Goal: Task Accomplishment & Management: Use online tool/utility

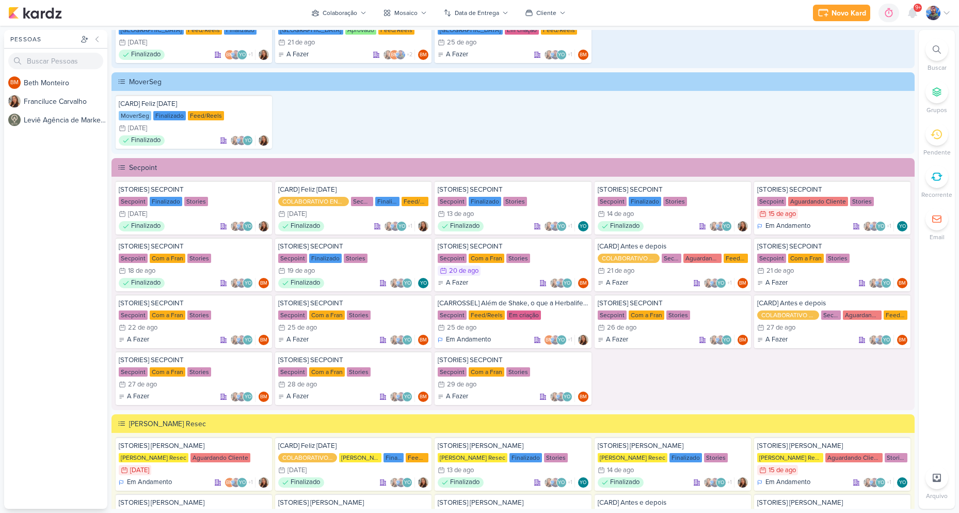
scroll to position [1419, 0]
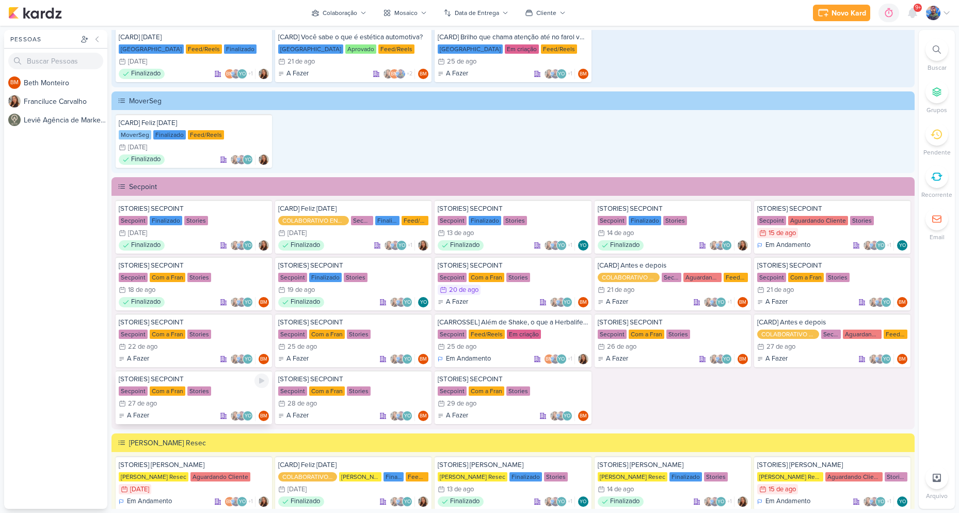
click at [164, 399] on div "27/8 [DATE]" at bounding box center [194, 403] width 150 height 10
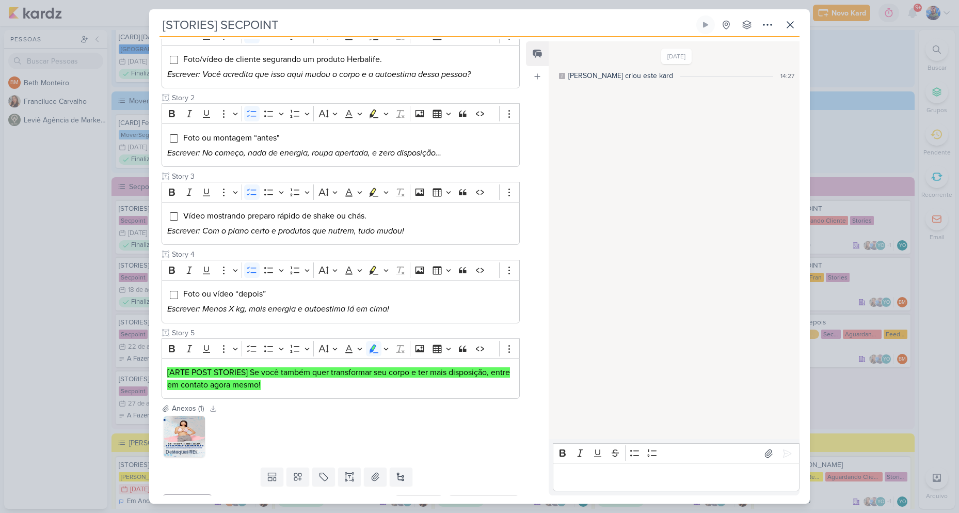
scroll to position [174, 0]
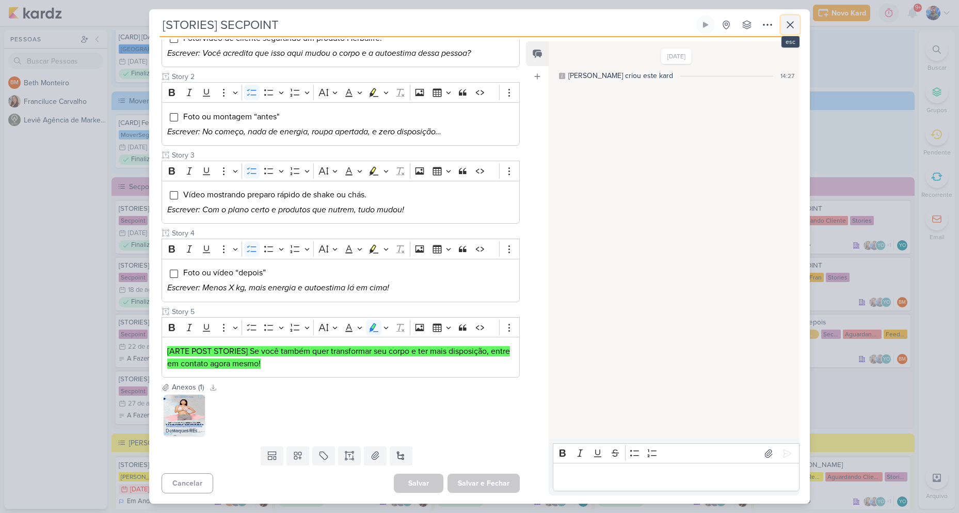
click at [795, 29] on icon at bounding box center [790, 25] width 12 height 12
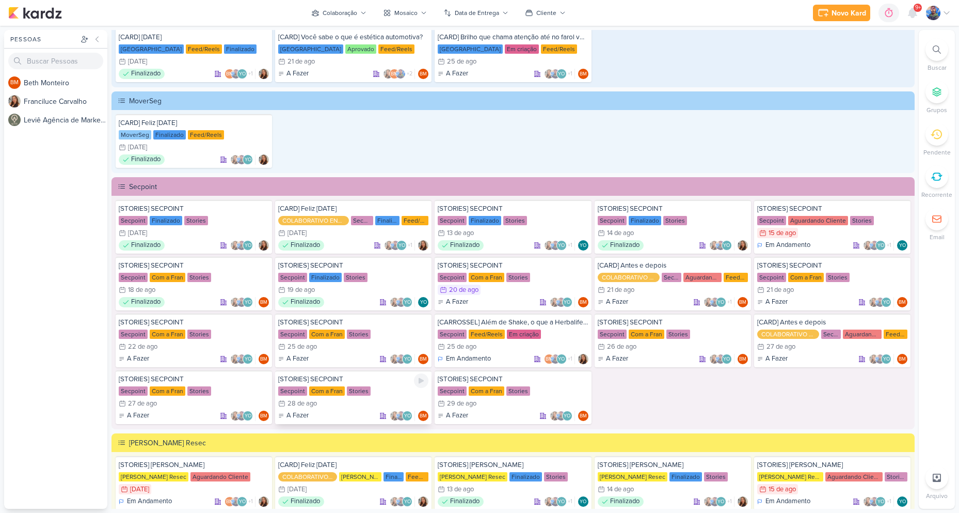
click at [328, 391] on div "Com a Fran" at bounding box center [327, 390] width 36 height 9
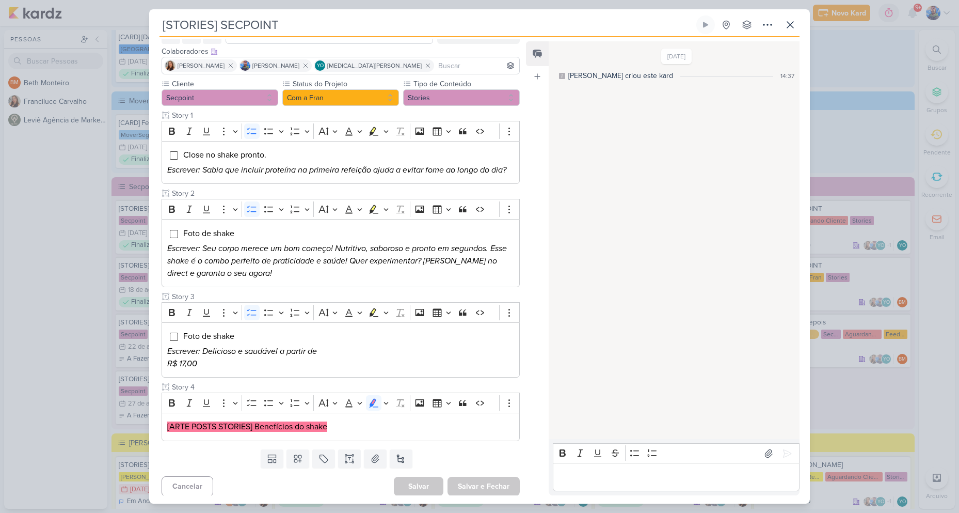
scroll to position [60, 0]
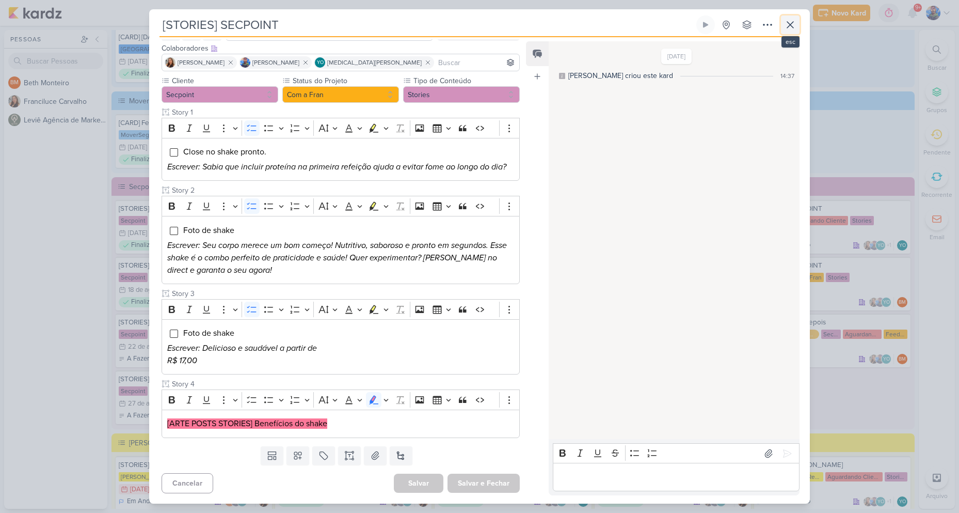
click at [788, 24] on icon at bounding box center [790, 25] width 12 height 12
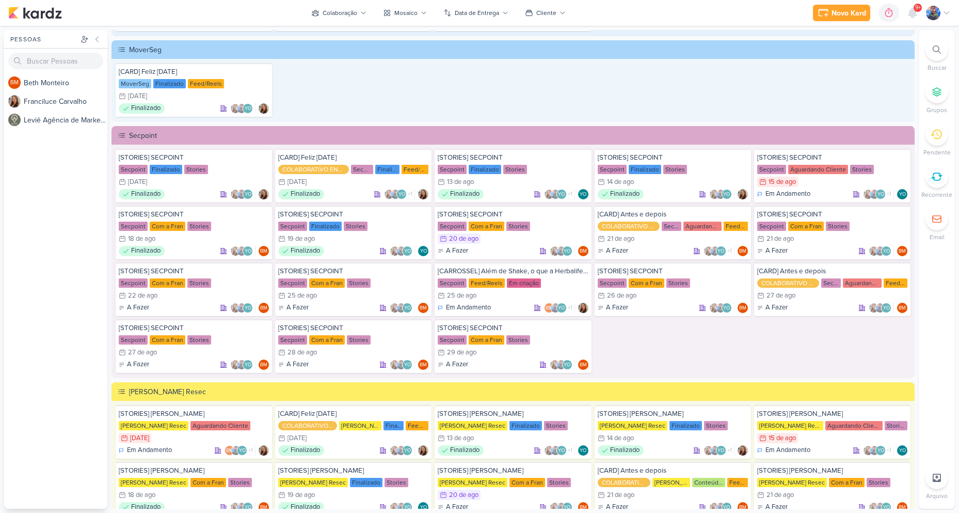
scroll to position [1470, 0]
click at [177, 351] on div "27/8 [DATE]" at bounding box center [194, 352] width 150 height 10
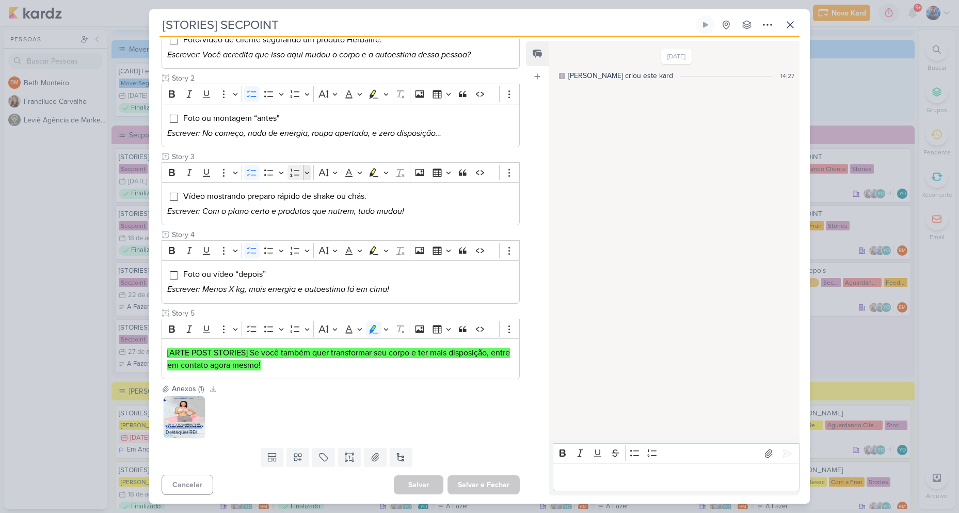
scroll to position [174, 0]
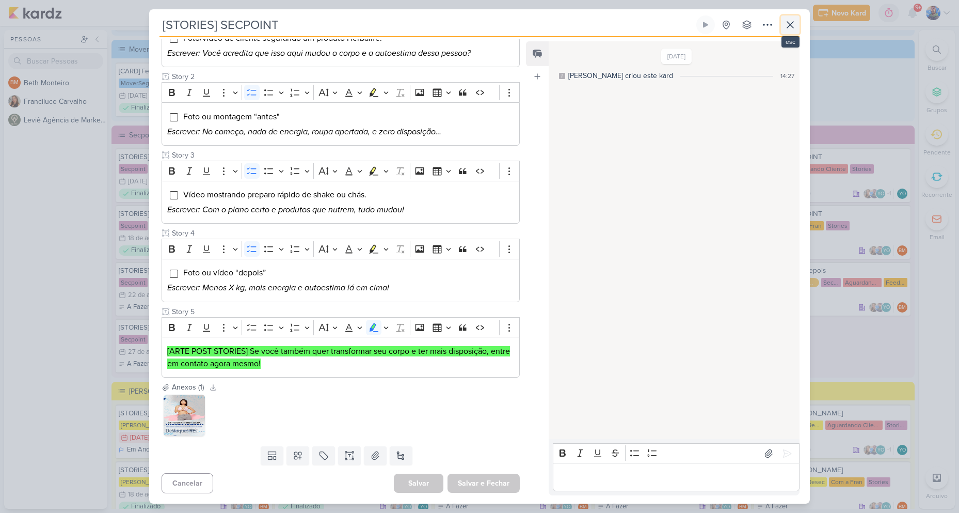
click at [790, 27] on icon at bounding box center [790, 25] width 12 height 12
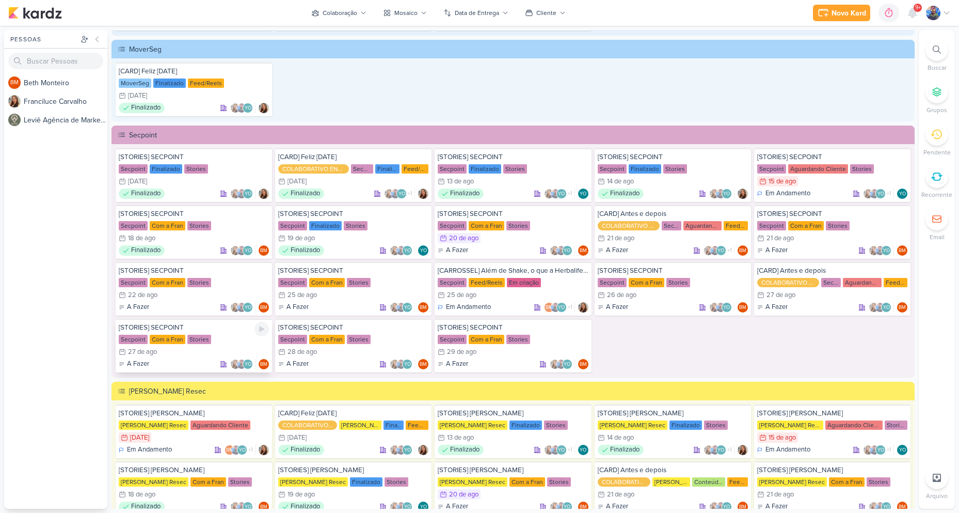
click at [213, 343] on div "Secpoint Com a Fran Stories" at bounding box center [194, 339] width 150 height 10
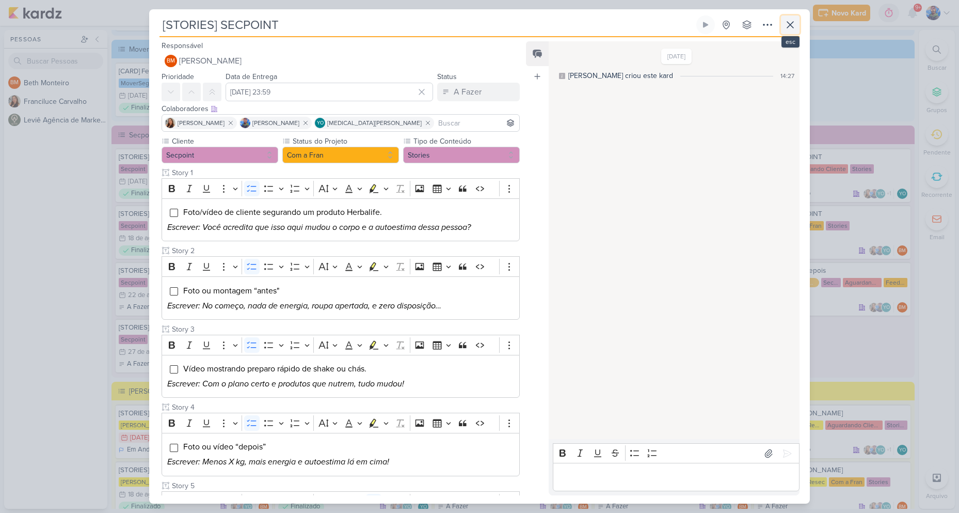
click at [793, 22] on icon at bounding box center [790, 25] width 12 height 12
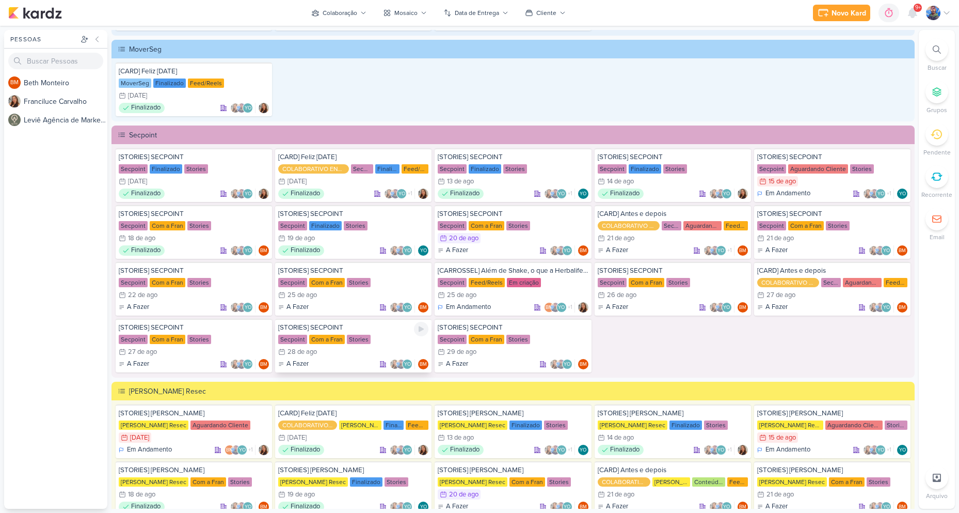
click at [318, 341] on div "Com a Fran" at bounding box center [327, 339] width 36 height 9
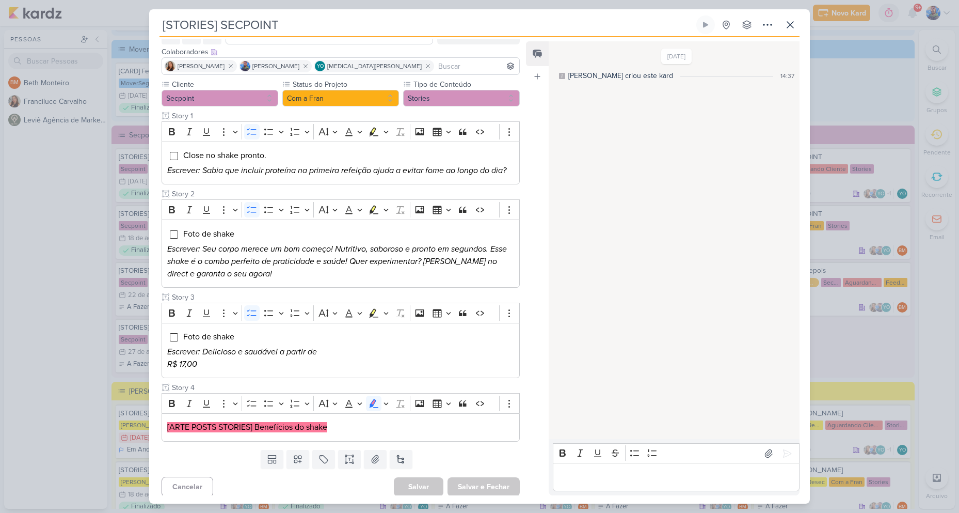
scroll to position [60, 0]
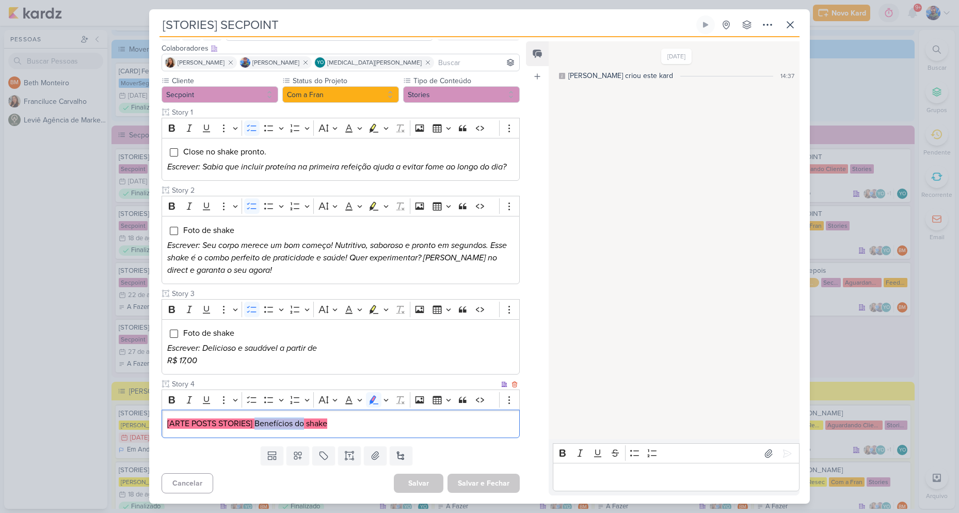
drag, startPoint x: 255, startPoint y: 421, endPoint x: 303, endPoint y: 427, distance: 47.8
click at [303, 427] on mark "[ARTE POSTS STORIES] Benefícios do shake" at bounding box center [247, 423] width 160 height 10
copy mark "Benefícios do"
click at [307, 433] on div "[ARTE POSTS STORIES] Benefícios do shake" at bounding box center [341, 424] width 358 height 28
drag, startPoint x: 307, startPoint y: 423, endPoint x: 329, endPoint y: 424, distance: 22.7
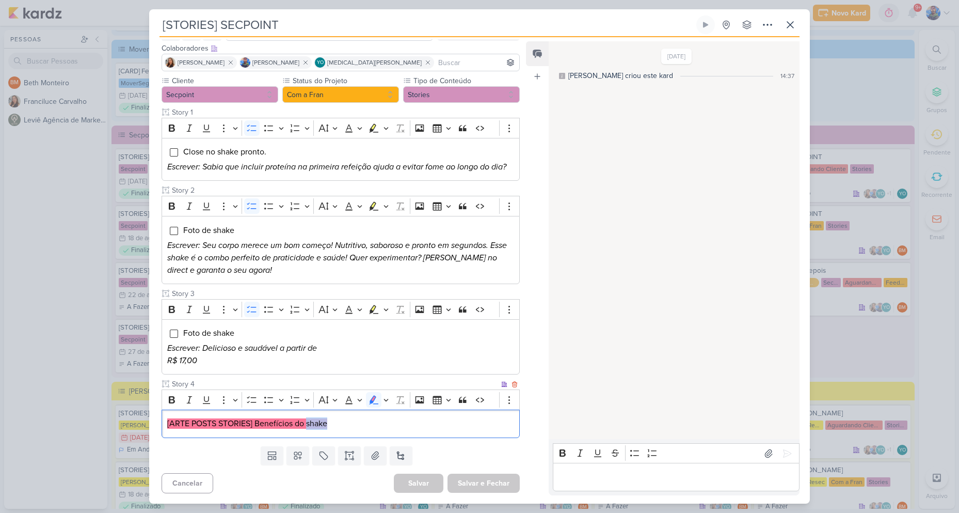
click at [329, 424] on p "[ARTE POSTS STORIES] Benefícios do shake" at bounding box center [340, 423] width 347 height 12
copy mark "shake"
drag, startPoint x: 383, startPoint y: 409, endPoint x: 369, endPoint y: 422, distance: 19.7
click at [383, 411] on div "Rich Text Editor Bold Italic Underline More To-do List Bulleted List Bulleted L…" at bounding box center [341, 413] width 358 height 48
click at [368, 422] on p "[ARTE POSTS STORIES] Benefícios do shake" at bounding box center [340, 423] width 347 height 12
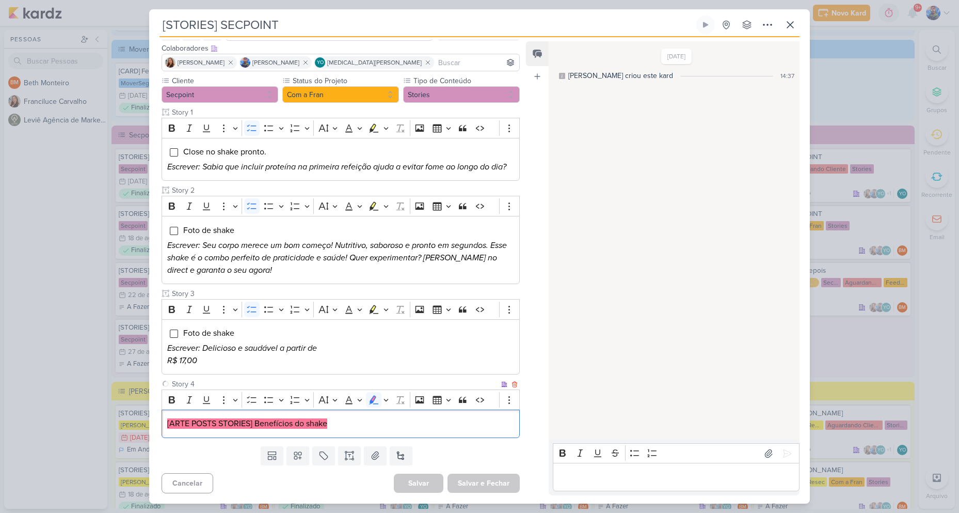
click at [371, 421] on p "[ARTE POSTS STORIES] Benefícios do shake" at bounding box center [340, 423] width 347 height 12
click at [388, 404] on icon "Editor toolbar" at bounding box center [386, 400] width 5 height 10
click at [332, 421] on button "Green marker" at bounding box center [325, 417] width 15 height 15
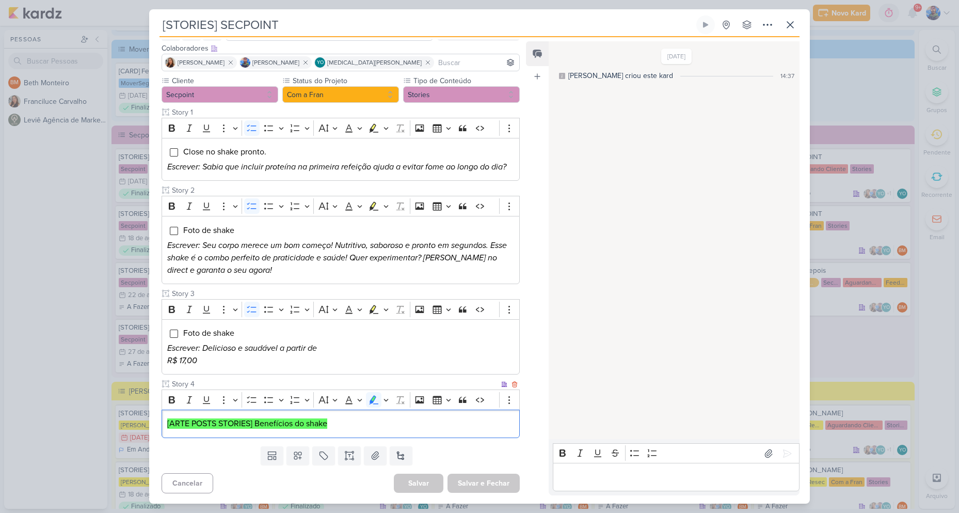
click at [350, 421] on p "[ARTE POSTS STORIES] Benefícios do shake" at bounding box center [340, 423] width 347 height 12
click at [379, 447] on button at bounding box center [375, 455] width 23 height 19
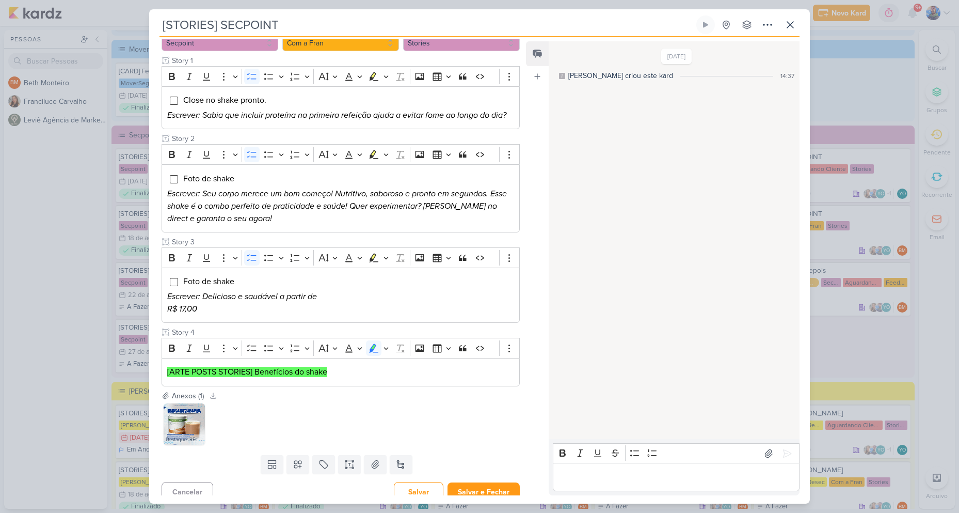
scroll to position [121, 0]
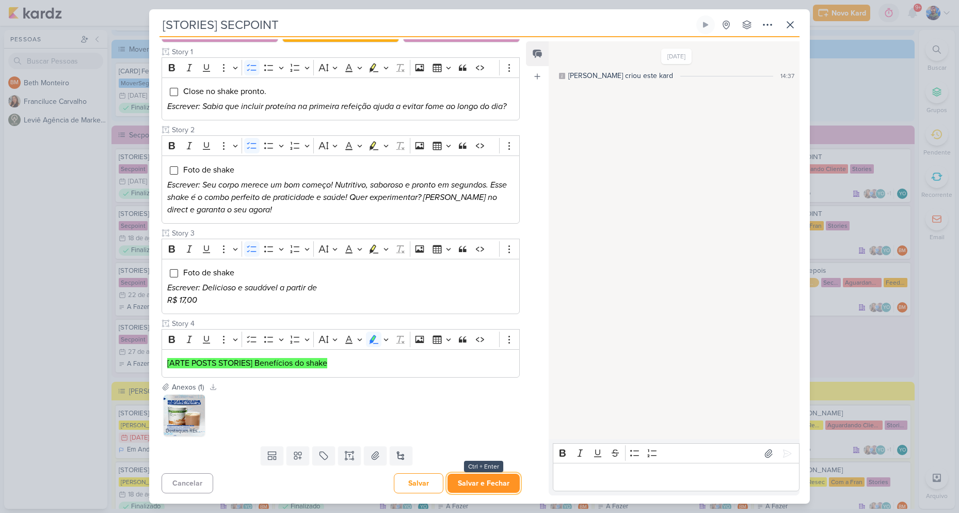
click at [461, 479] on button "Salvar e Fechar" at bounding box center [484, 483] width 72 height 19
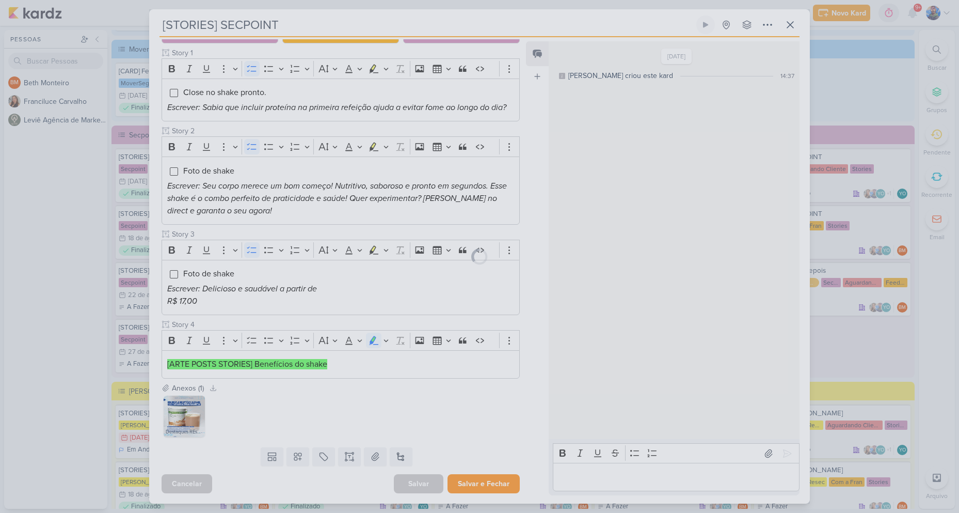
scroll to position [120, 0]
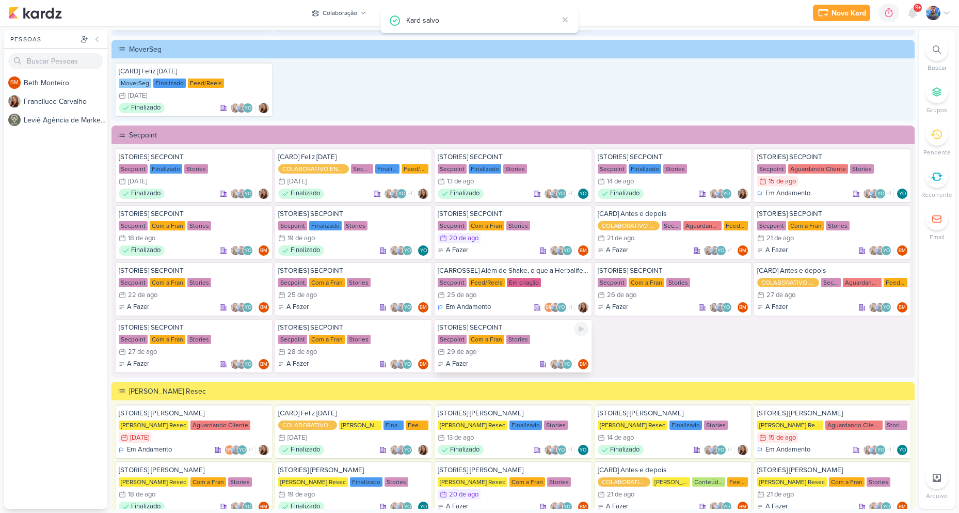
click at [477, 339] on div "Com a Fran" at bounding box center [487, 339] width 36 height 9
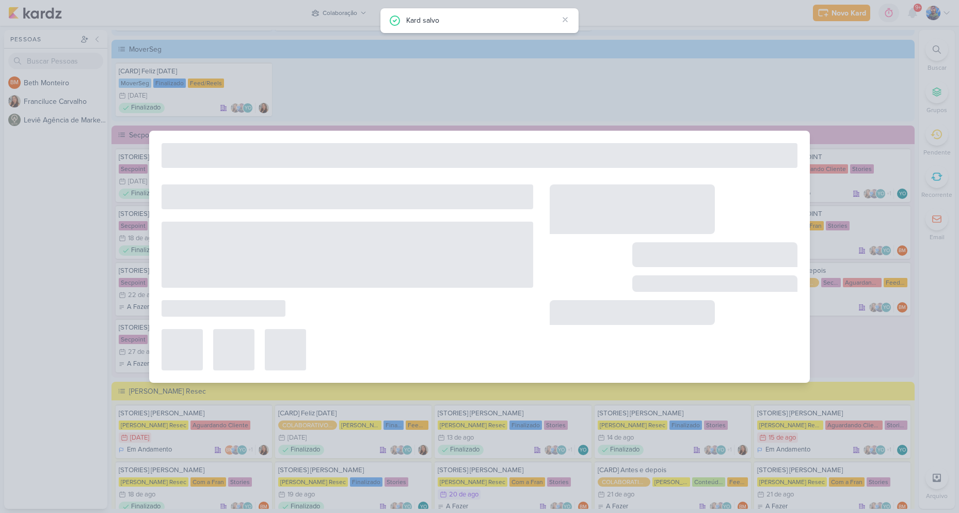
type input "[DATE] 23:59"
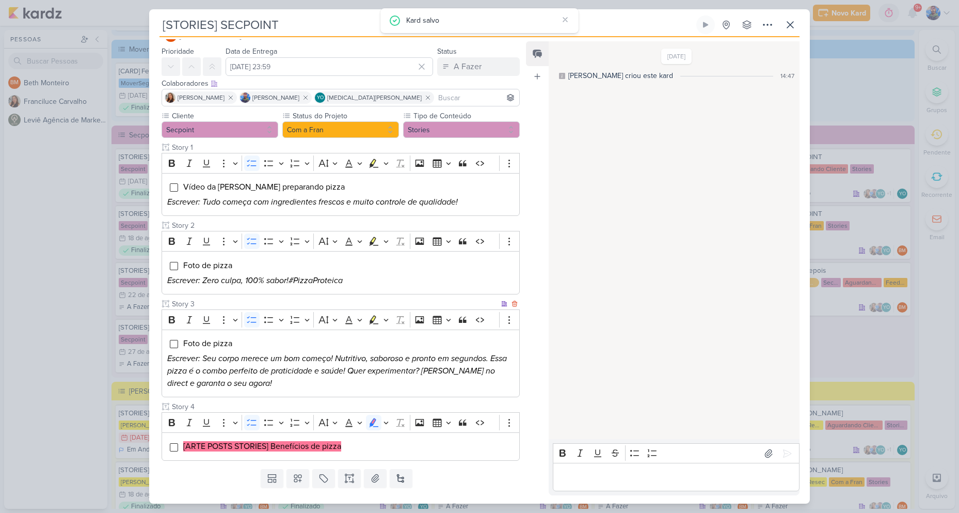
scroll to position [48, 0]
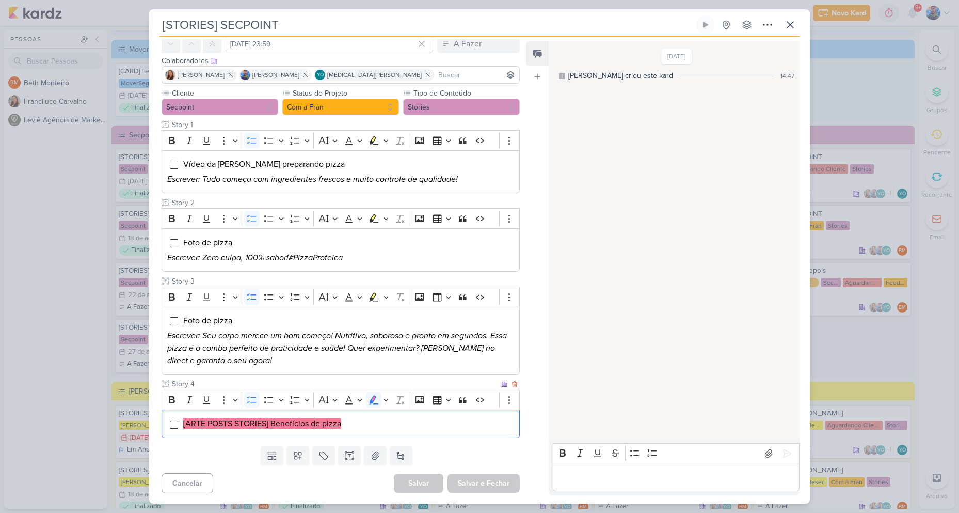
click at [359, 427] on li "[ARTE POSTS STORIES] Benefícios de pizza" at bounding box center [349, 423] width 332 height 12
click at [383, 400] on button "Highlight" at bounding box center [386, 399] width 9 height 15
click at [322, 420] on icon "Text highlight toolbar" at bounding box center [325, 418] width 9 height 9
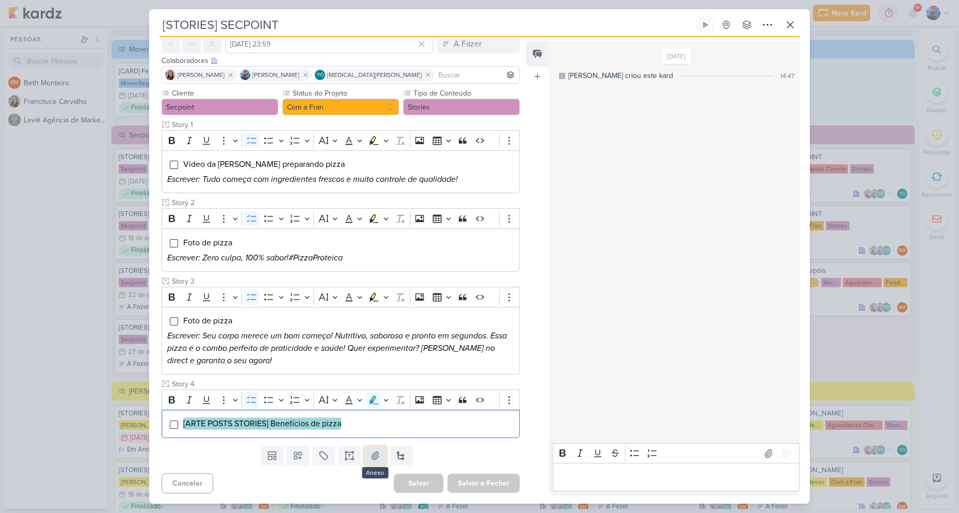
click at [369, 461] on button at bounding box center [375, 455] width 23 height 19
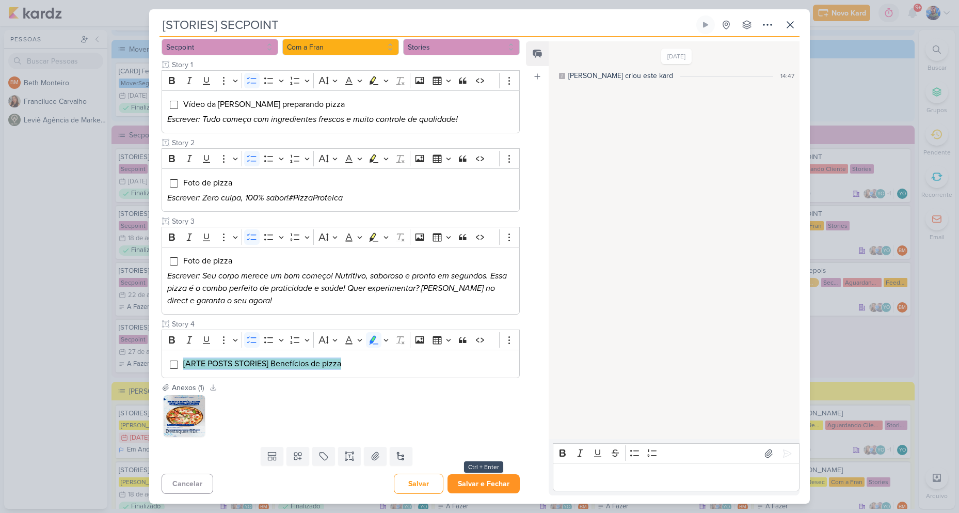
scroll to position [108, 0]
click at [469, 485] on button "Salvar e Fechar" at bounding box center [484, 483] width 72 height 19
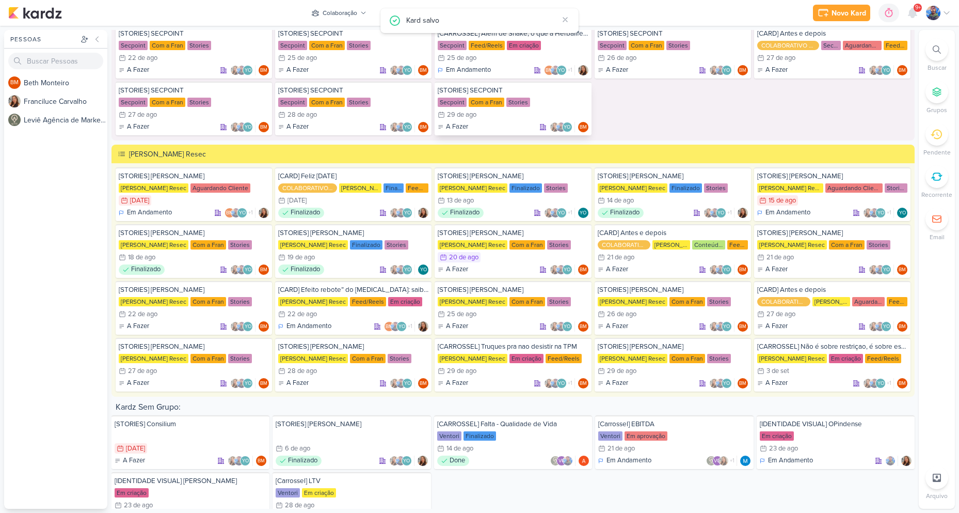
scroll to position [1728, 0]
